Goal: Task Accomplishment & Management: Complete application form

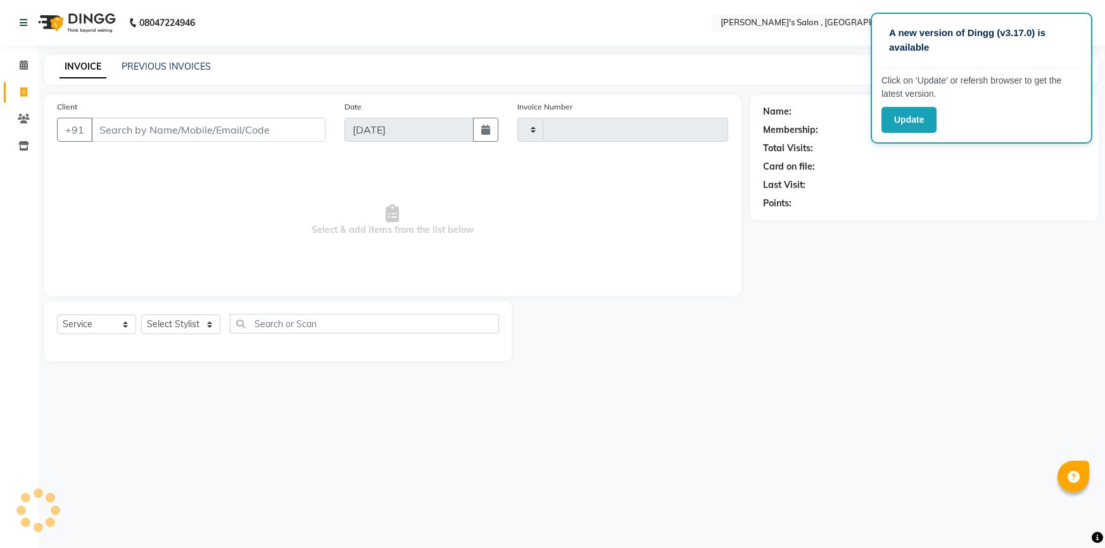
select select "service"
type input "1935"
select select "7416"
click at [186, 127] on input "Client" at bounding box center [208, 130] width 234 height 24
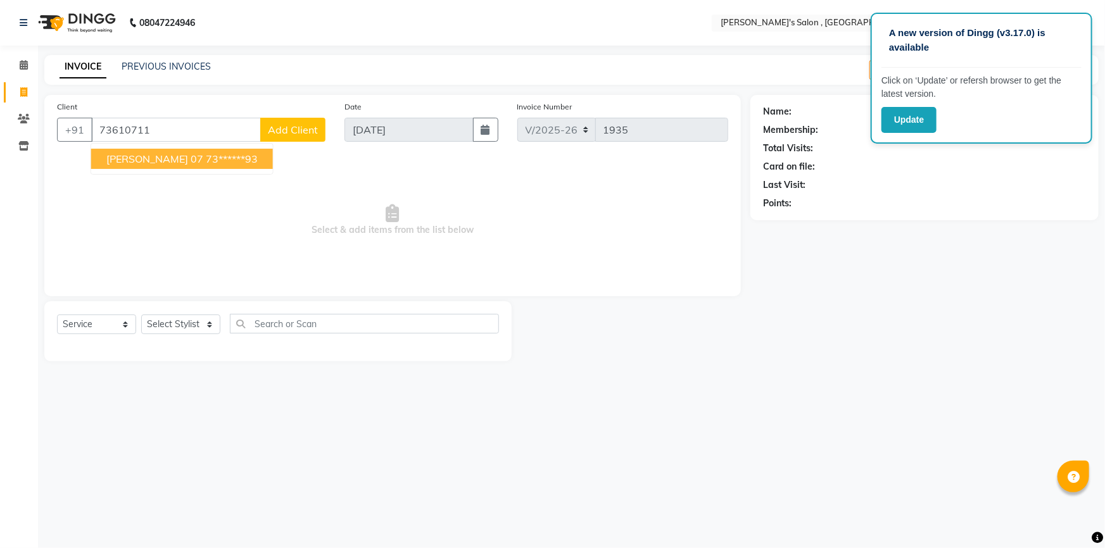
click at [184, 160] on span "[PERSON_NAME] 07" at bounding box center [154, 159] width 97 height 13
type input "73******93"
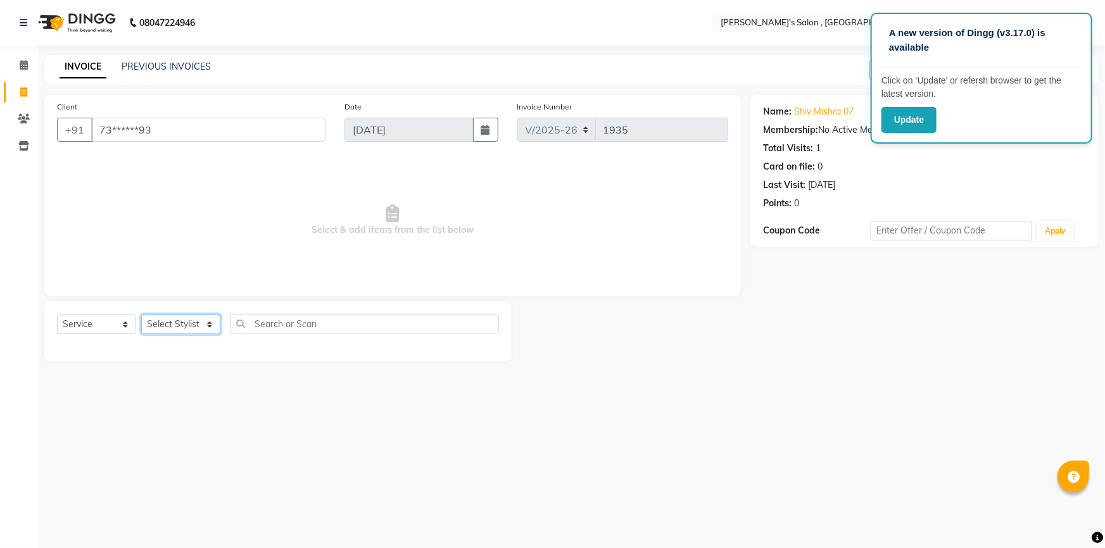
click at [165, 322] on select "Select Stylist ABHISHEK [PERSON_NAME] AKASH SH ARJUN SIR Manager [PERSON_NAME] …" at bounding box center [180, 325] width 79 height 20
select select "67371"
click at [141, 315] on select "Select Stylist ABHISHEK [PERSON_NAME] AKASH SH ARJUN SIR Manager [PERSON_NAME] …" at bounding box center [180, 325] width 79 height 20
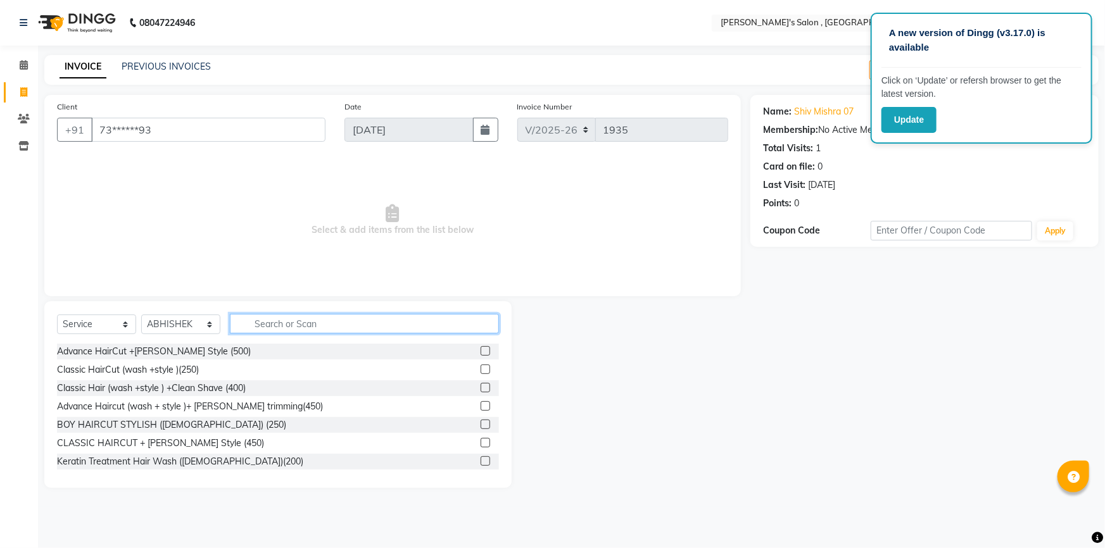
click at [272, 325] on input "text" at bounding box center [364, 324] width 269 height 20
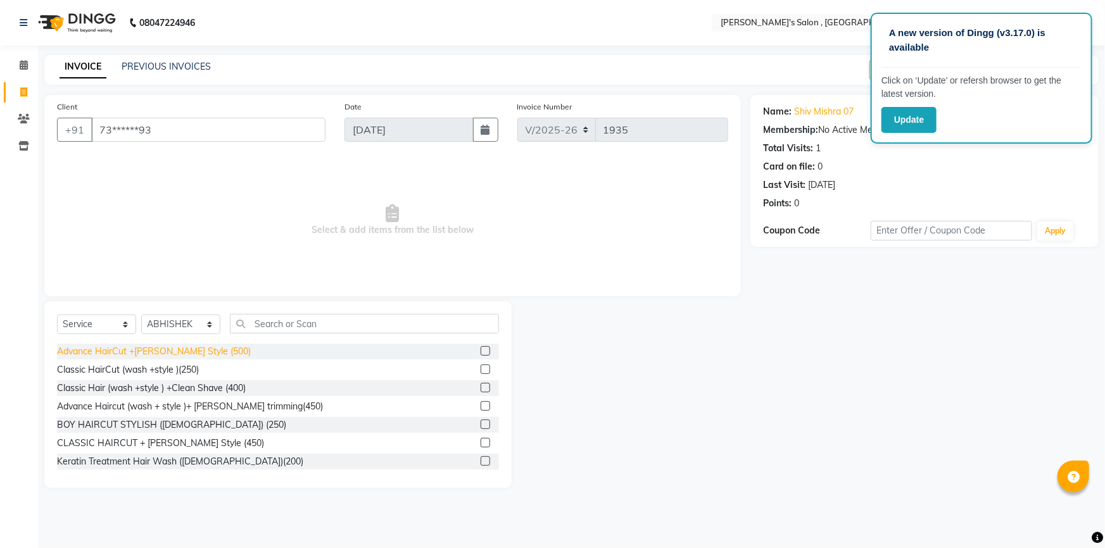
click at [184, 356] on div "Advance HairCut +[PERSON_NAME] Style (500)" at bounding box center [154, 351] width 194 height 13
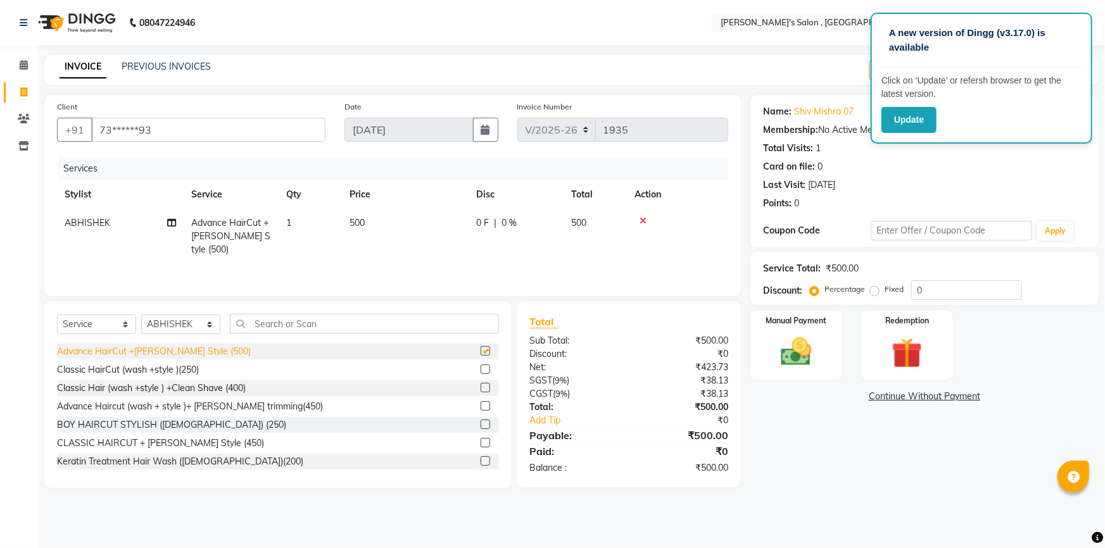
checkbox input "false"
click at [834, 351] on div "Manual Payment" at bounding box center [796, 345] width 96 height 73
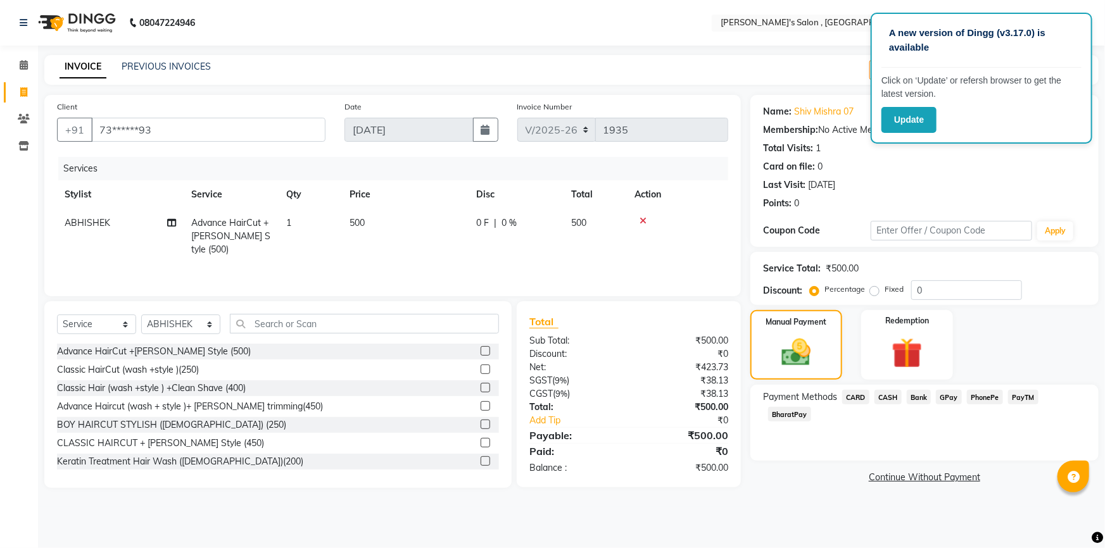
click at [811, 407] on span "BharatPay" at bounding box center [789, 414] width 43 height 15
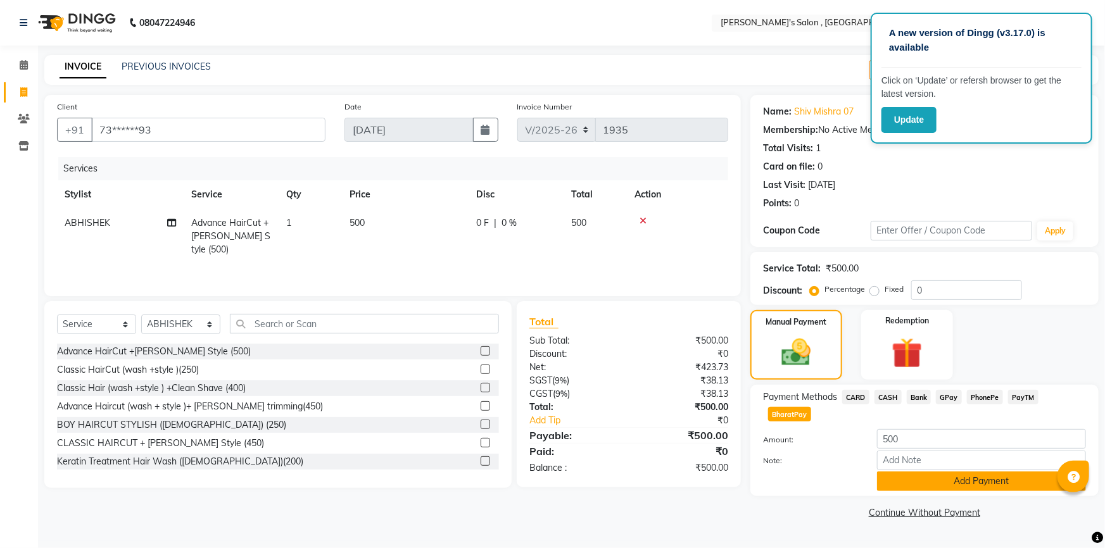
click at [922, 472] on button "Add Payment" at bounding box center [981, 482] width 209 height 20
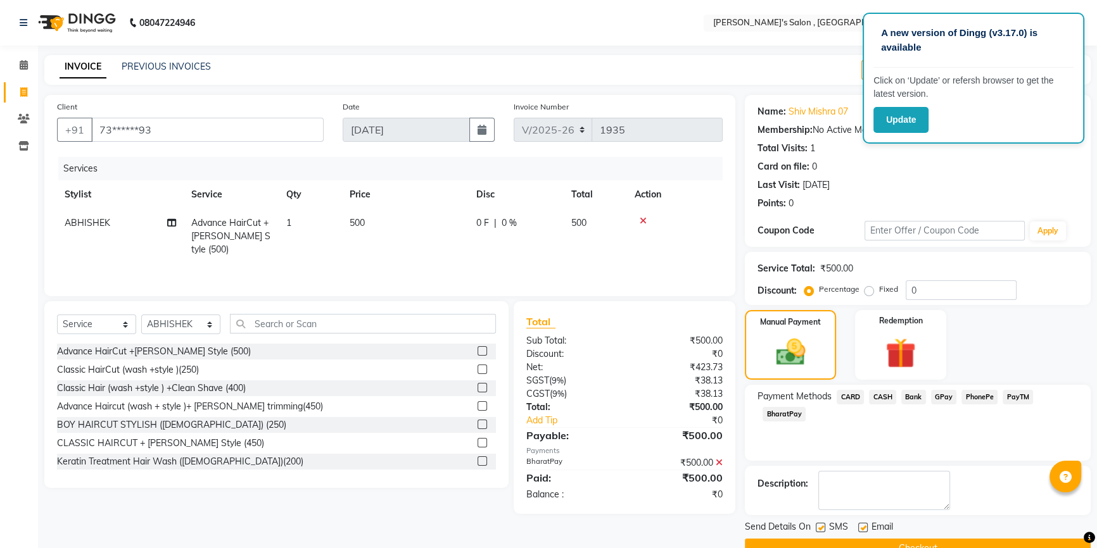
scroll to position [28, 0]
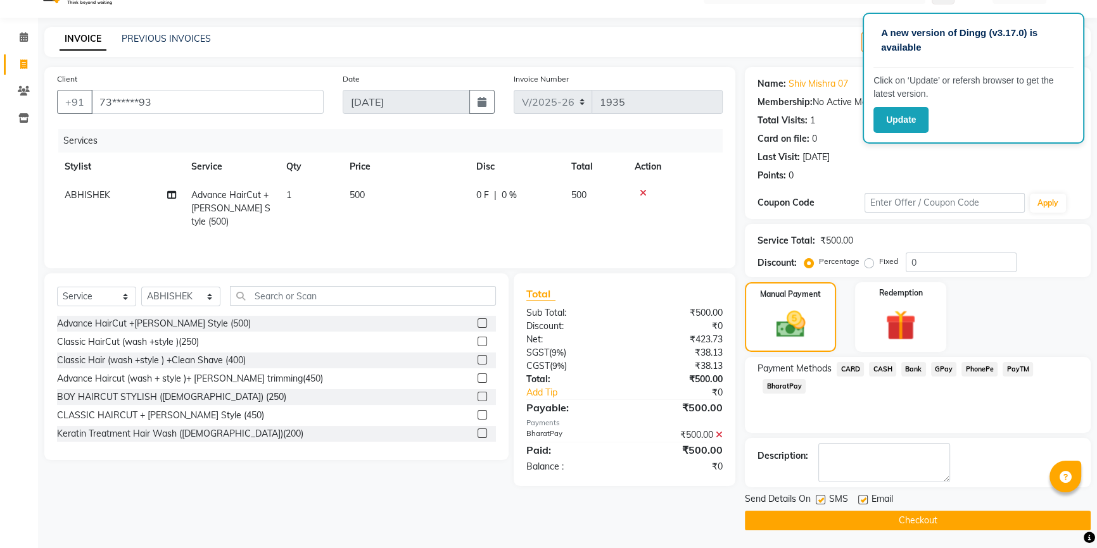
click at [888, 515] on button "Checkout" at bounding box center [918, 521] width 346 height 20
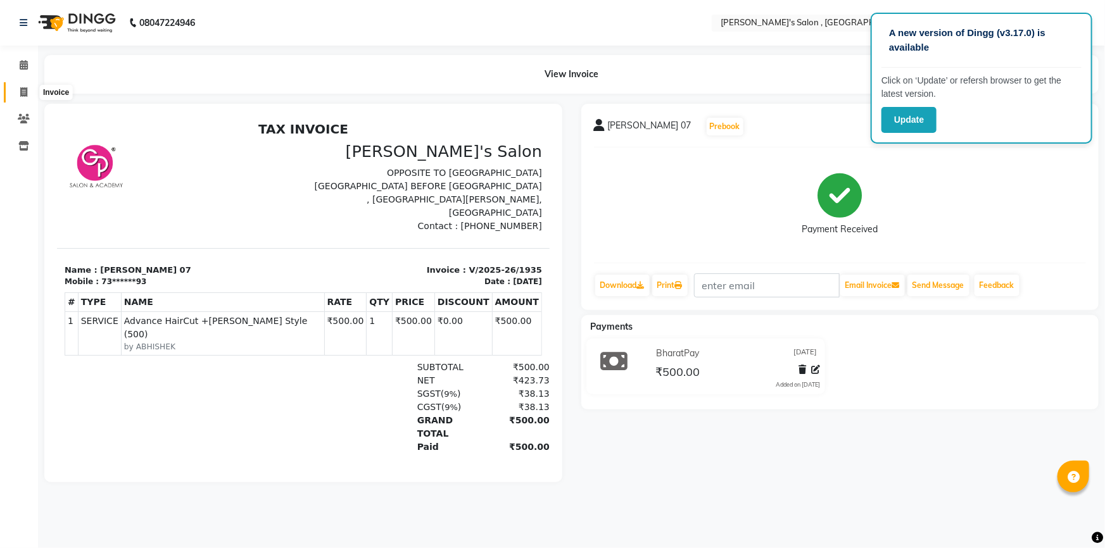
click at [25, 89] on icon at bounding box center [23, 91] width 7 height 9
select select "service"
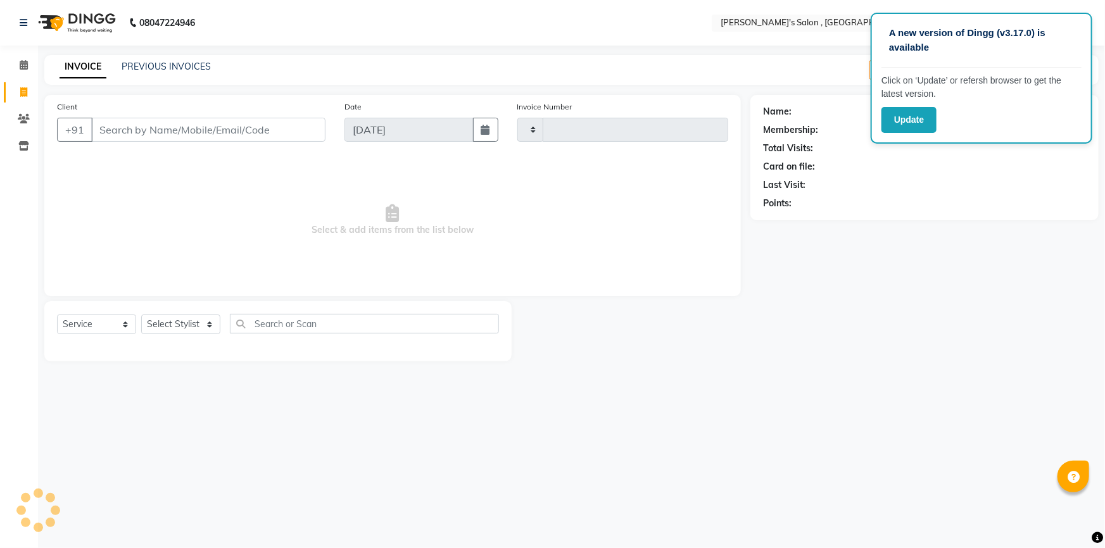
type input "1936"
select select "7416"
click at [196, 330] on select "Select Stylist" at bounding box center [180, 325] width 79 height 20
click at [194, 329] on select "Select Stylist" at bounding box center [180, 325] width 79 height 20
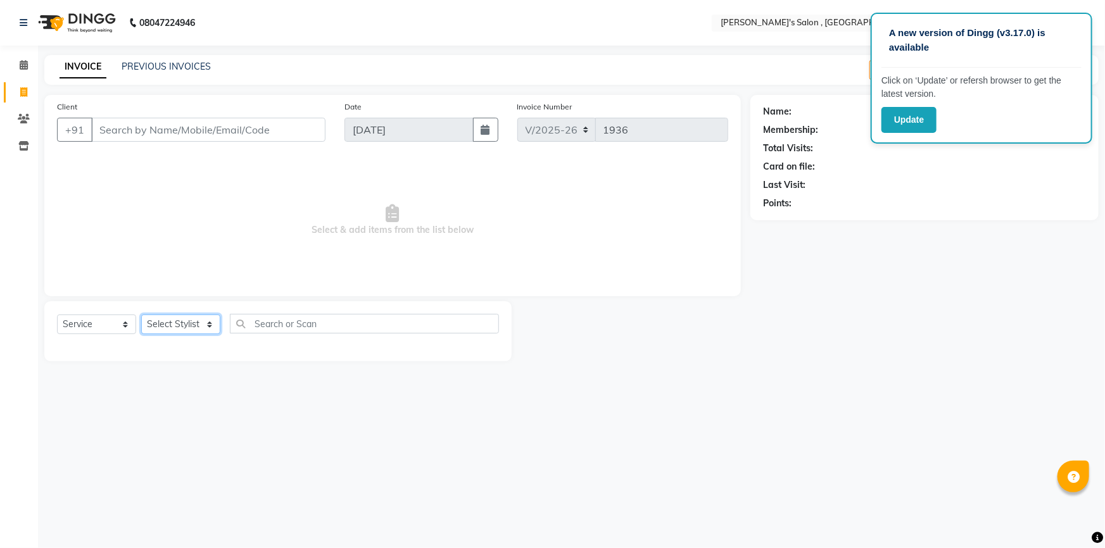
click at [194, 329] on select "Select Stylist" at bounding box center [180, 325] width 79 height 20
click at [194, 329] on select "Select Stylist ABHISHEK [PERSON_NAME] AKASH SH ARJUN SIR Manager [PERSON_NAME] …" at bounding box center [180, 325] width 79 height 20
select select "79873"
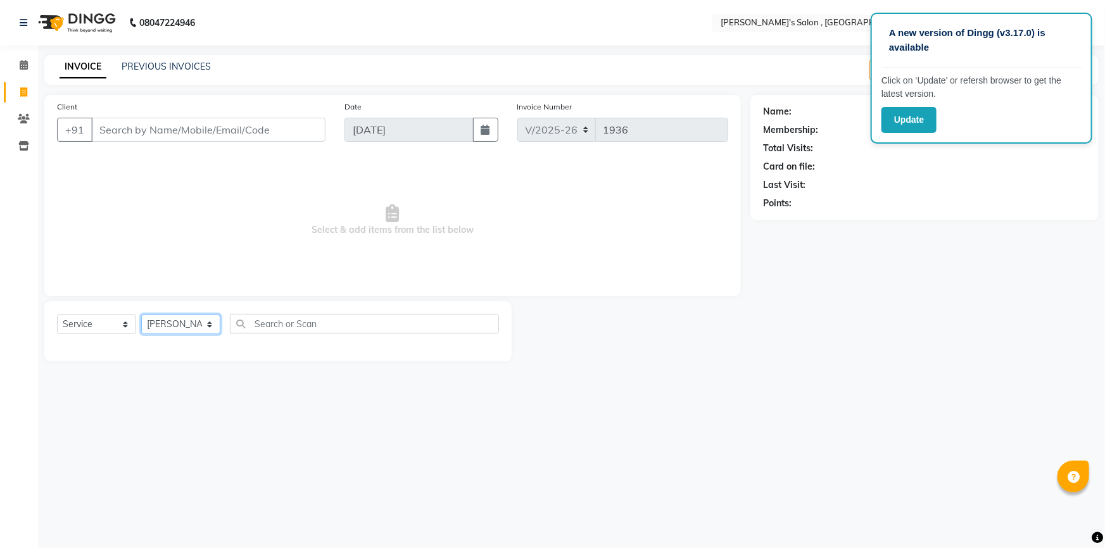
click at [141, 315] on select "Select Stylist ABHISHEK [PERSON_NAME] AKASH SH ARJUN SIR Manager [PERSON_NAME] …" at bounding box center [180, 325] width 79 height 20
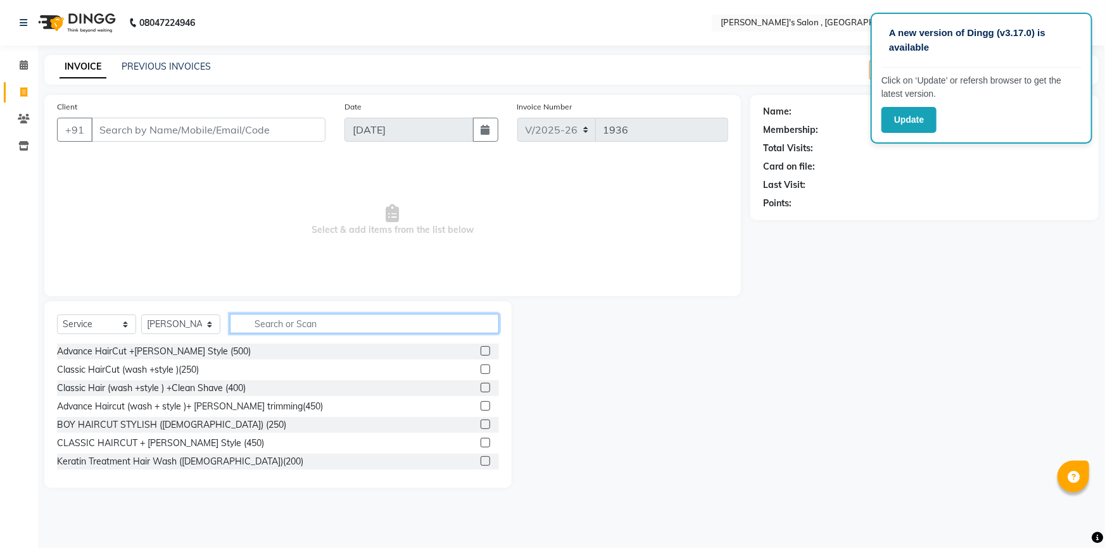
click at [291, 327] on input "text" at bounding box center [364, 324] width 269 height 20
click at [320, 321] on input "text" at bounding box center [364, 324] width 269 height 20
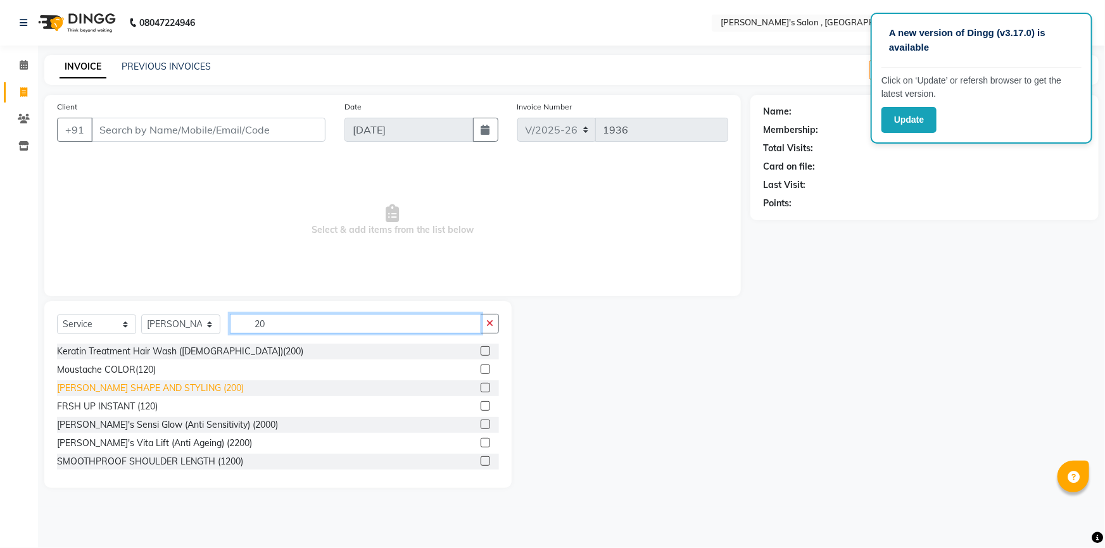
type input "20"
click at [149, 387] on div "[PERSON_NAME] SHAPE AND STYLING (200)" at bounding box center [150, 388] width 187 height 13
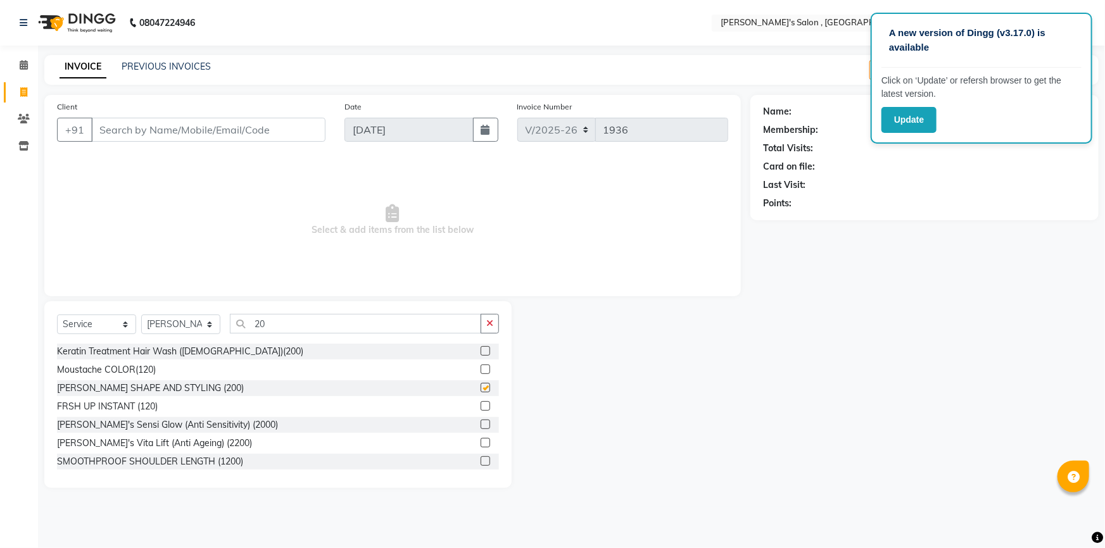
checkbox input "false"
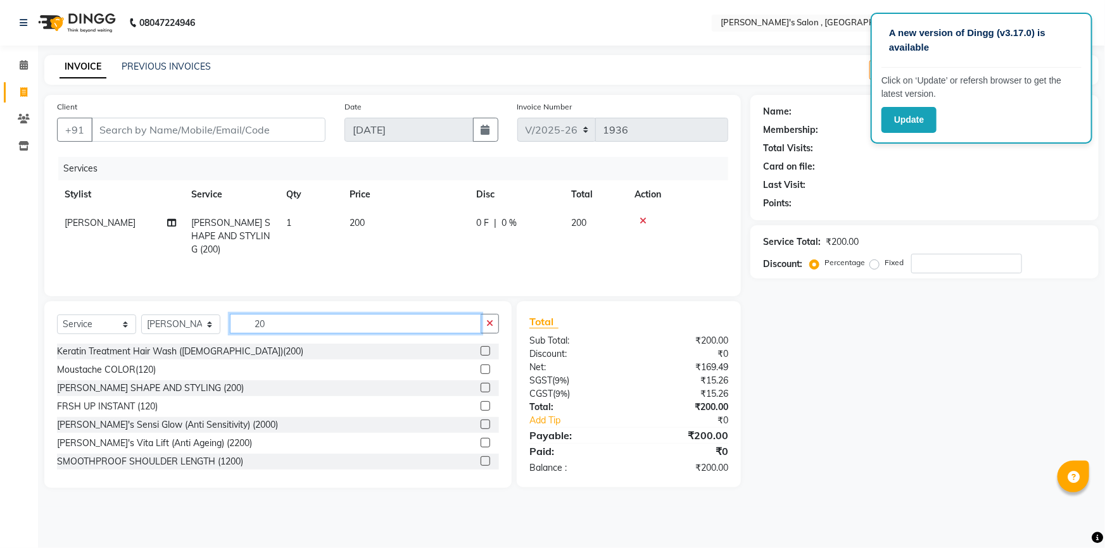
click at [288, 320] on input "20" at bounding box center [355, 324] width 251 height 20
type input "2"
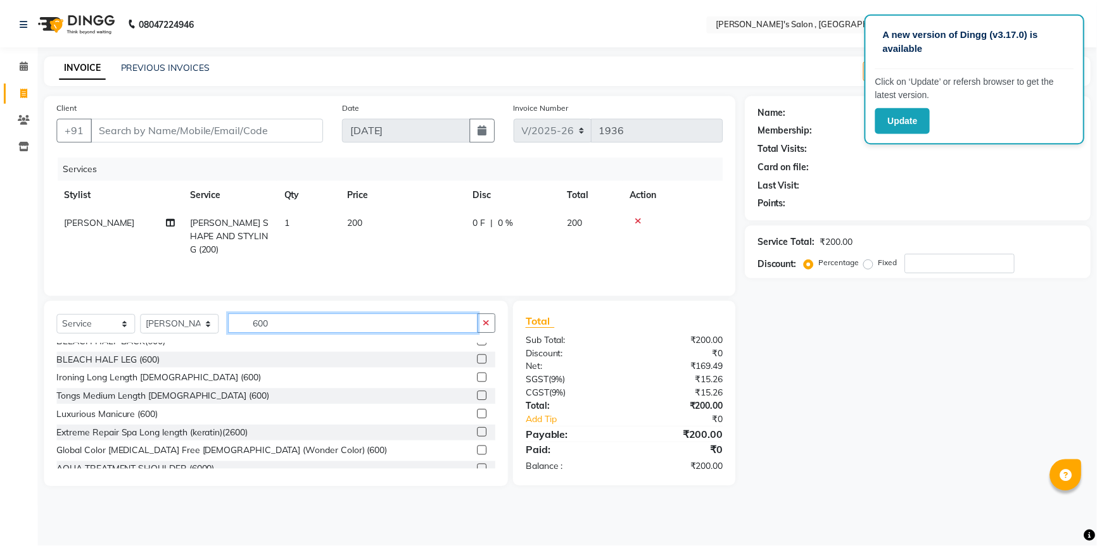
scroll to position [287, 0]
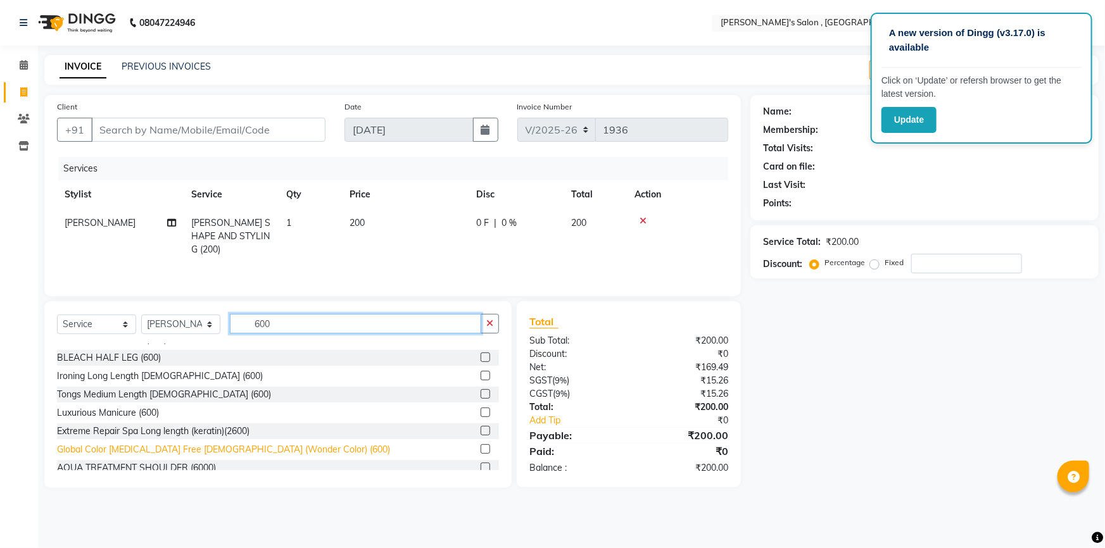
type input "600"
click at [206, 455] on div "Global Color [MEDICAL_DATA] Free [DEMOGRAPHIC_DATA] (Wonder Color) (600)" at bounding box center [223, 449] width 333 height 13
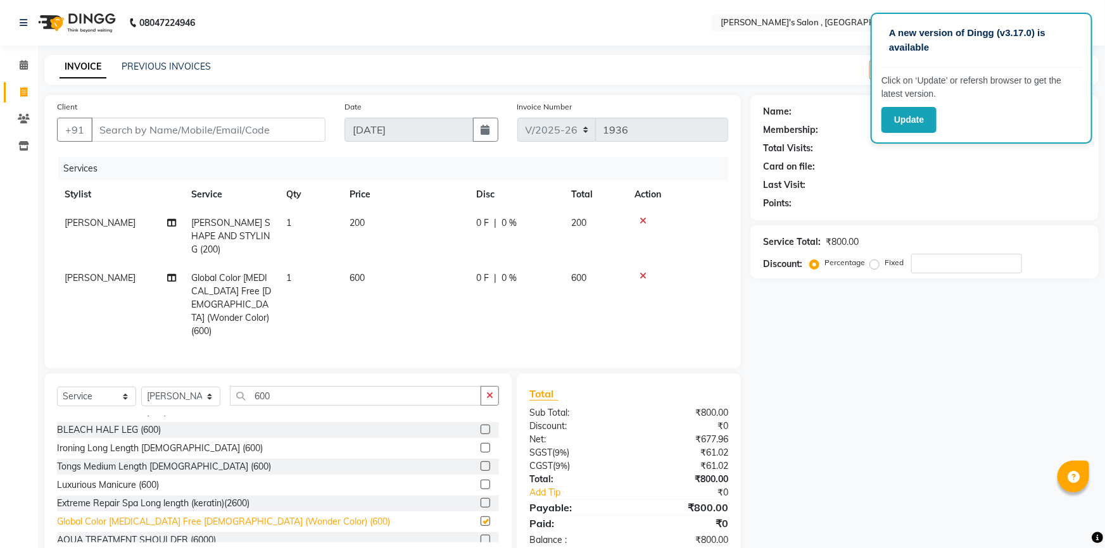
checkbox input "false"
click at [208, 139] on input "Client" at bounding box center [208, 130] width 234 height 24
type input "M"
type input "0"
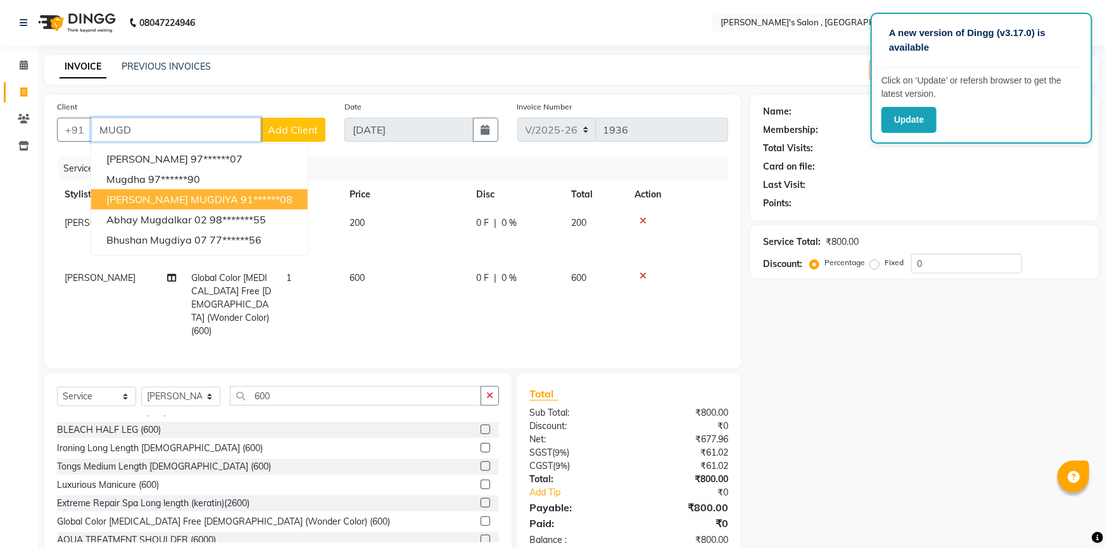
click at [251, 203] on ngb-highlight "91******08" at bounding box center [267, 199] width 52 height 13
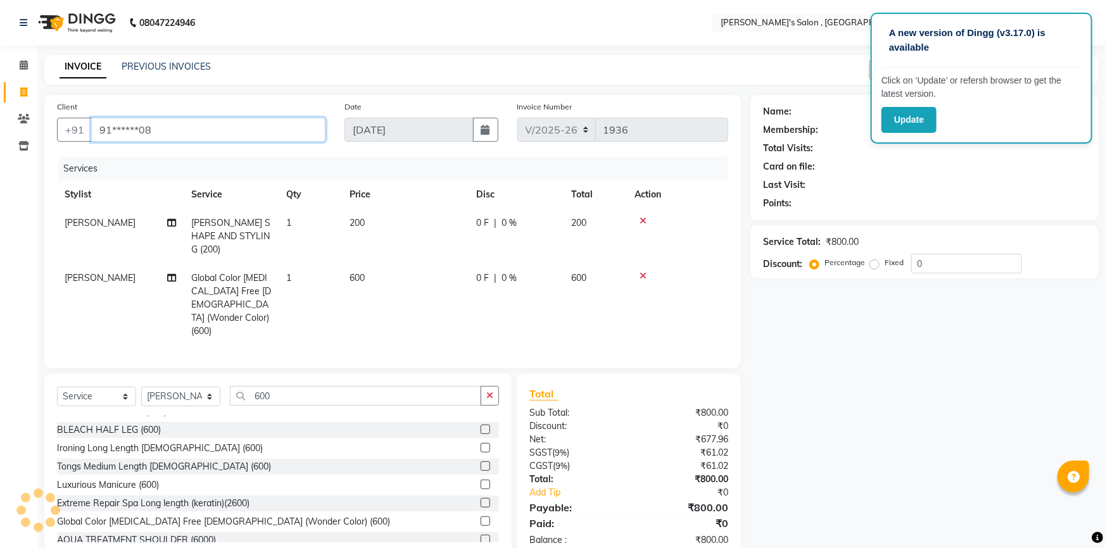
type input "91******08"
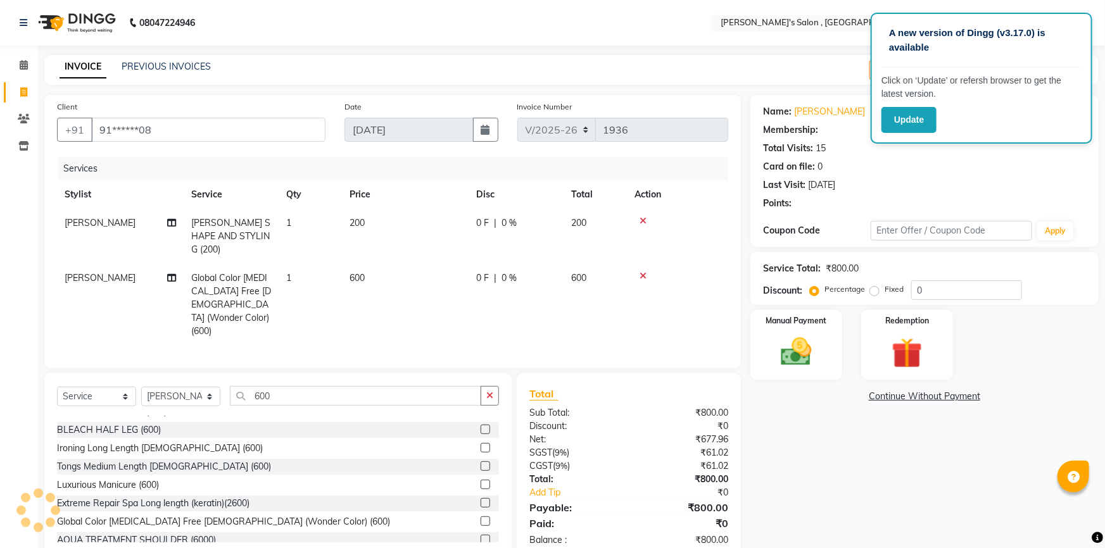
select select "1: Object"
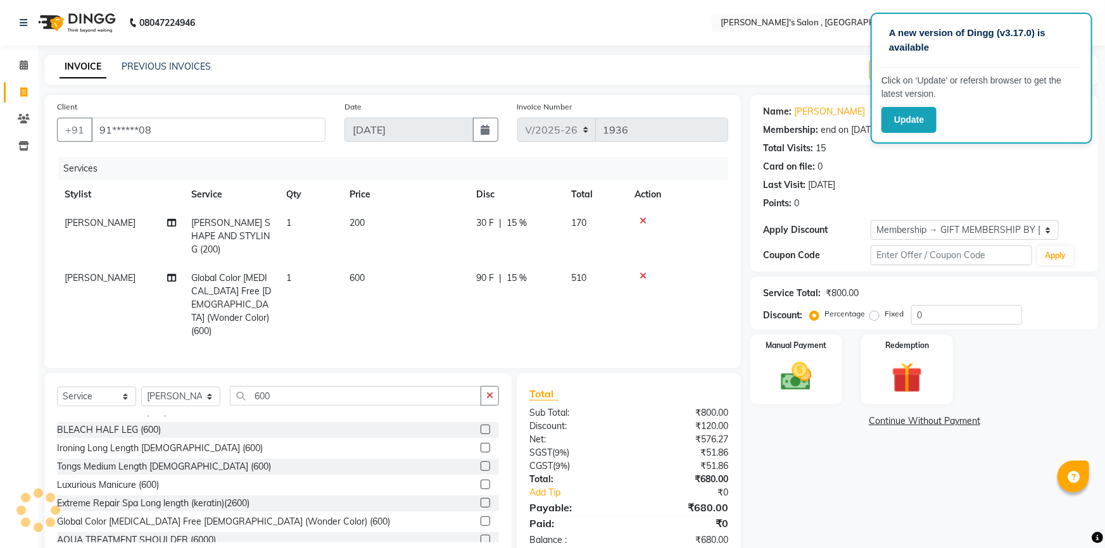
type input "15"
click at [801, 370] on img at bounding box center [796, 376] width 52 height 37
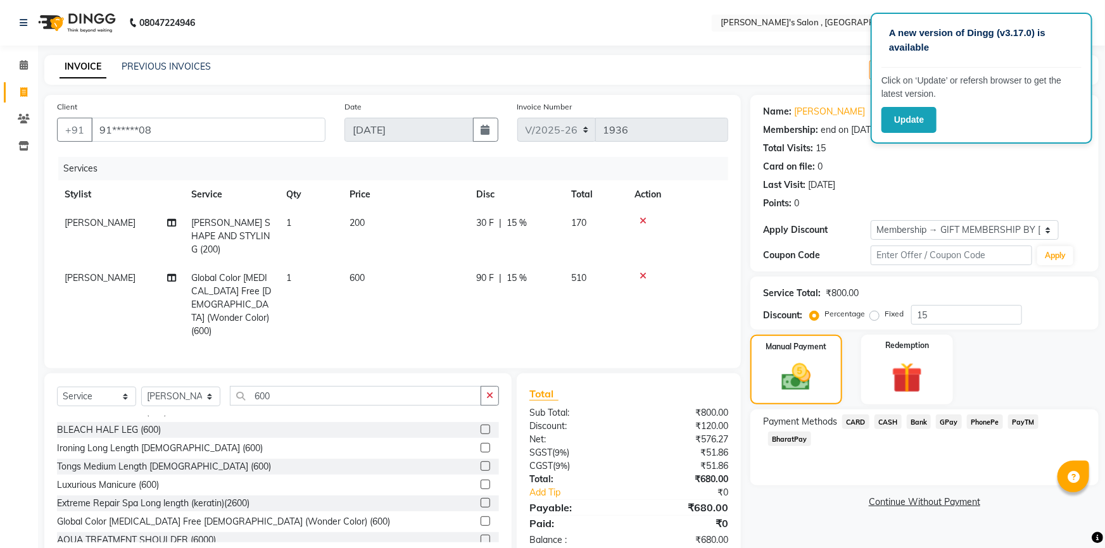
click at [893, 425] on span "CASH" at bounding box center [887, 422] width 27 height 15
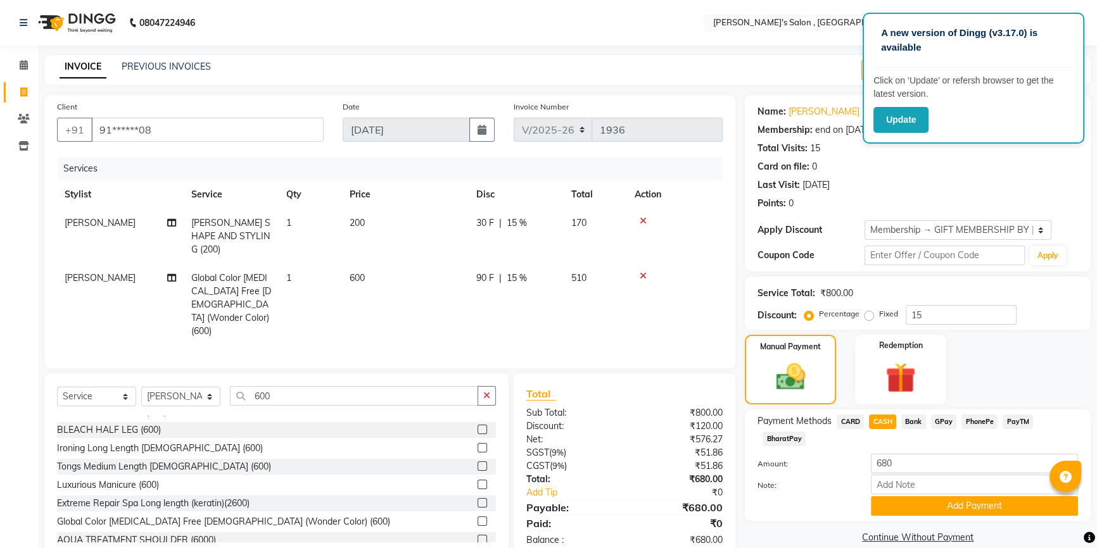
scroll to position [17, 0]
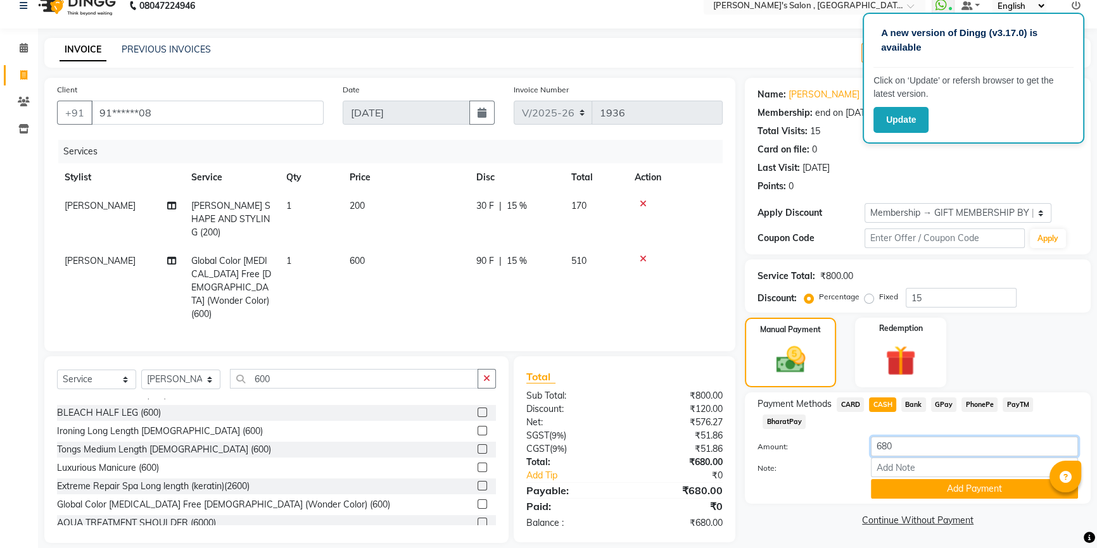
click at [910, 443] on input "680" at bounding box center [974, 447] width 207 height 20
type input "6"
type input "700"
click at [908, 482] on button "Add Payment" at bounding box center [974, 489] width 207 height 20
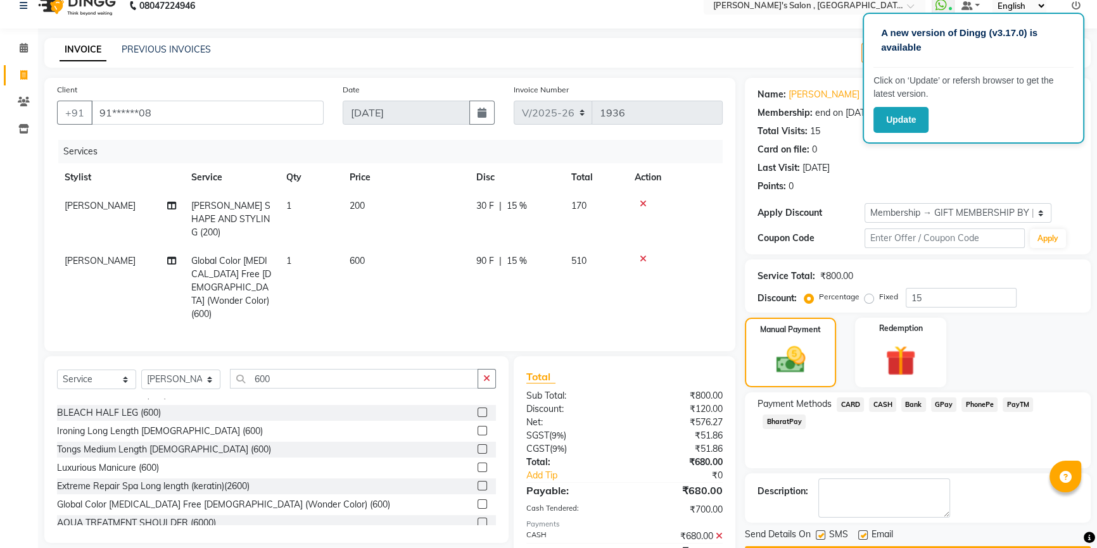
scroll to position [70, 0]
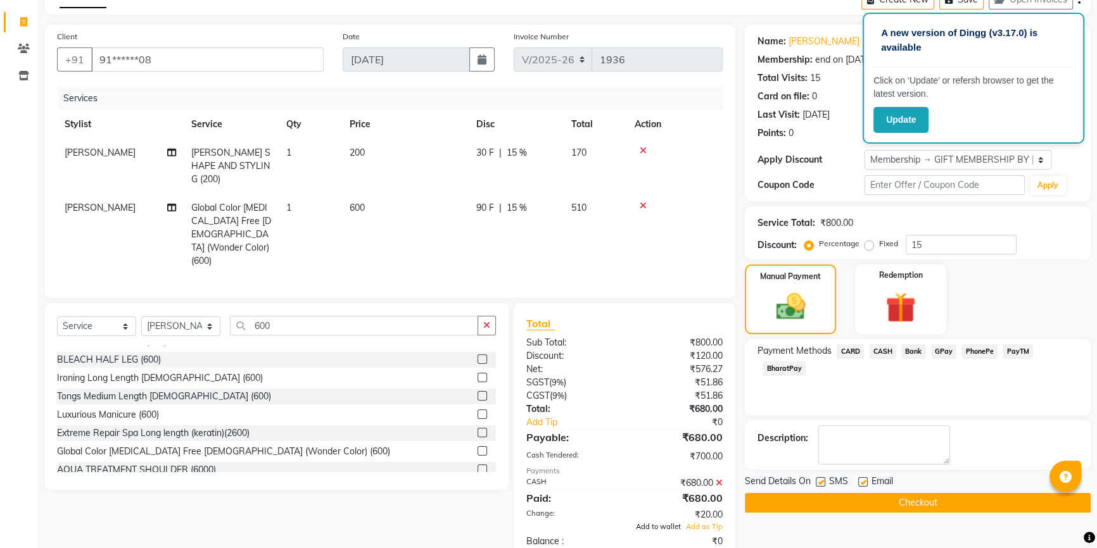
click at [670, 522] on span "Add to wallet" at bounding box center [658, 526] width 45 height 9
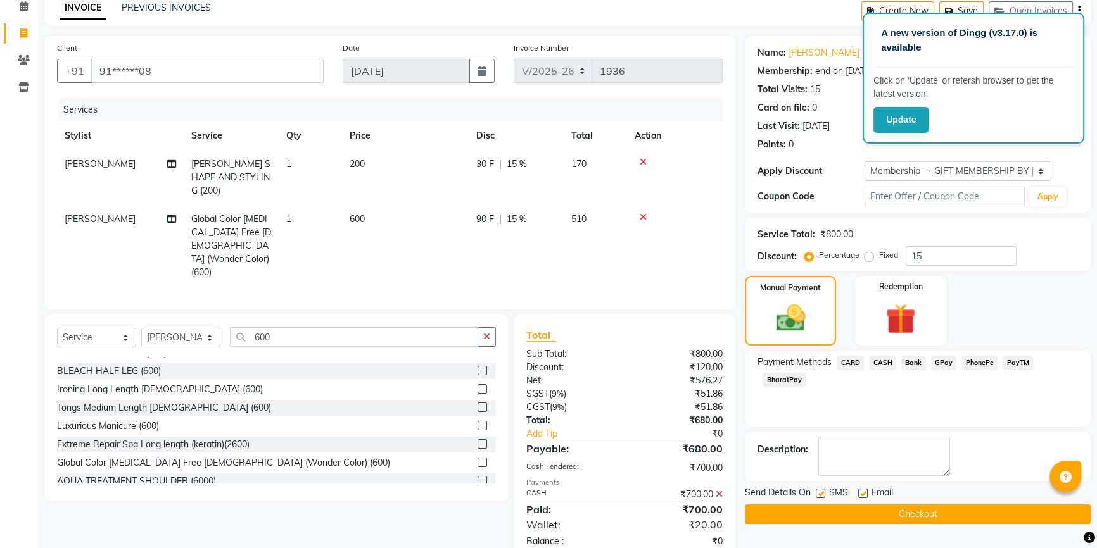
click at [893, 514] on button "Checkout" at bounding box center [918, 515] width 346 height 20
